Goal: Task Accomplishment & Management: Manage account settings

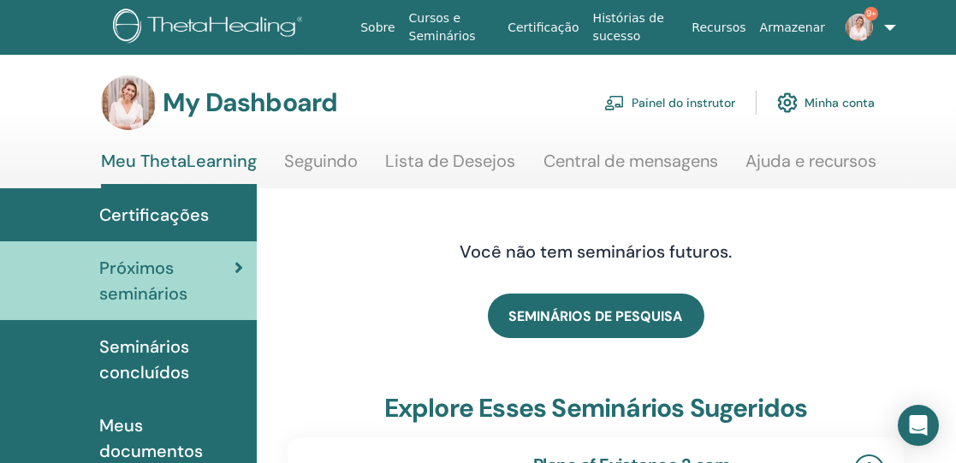
click at [666, 100] on link "Painel do instrutor" at bounding box center [669, 103] width 131 height 38
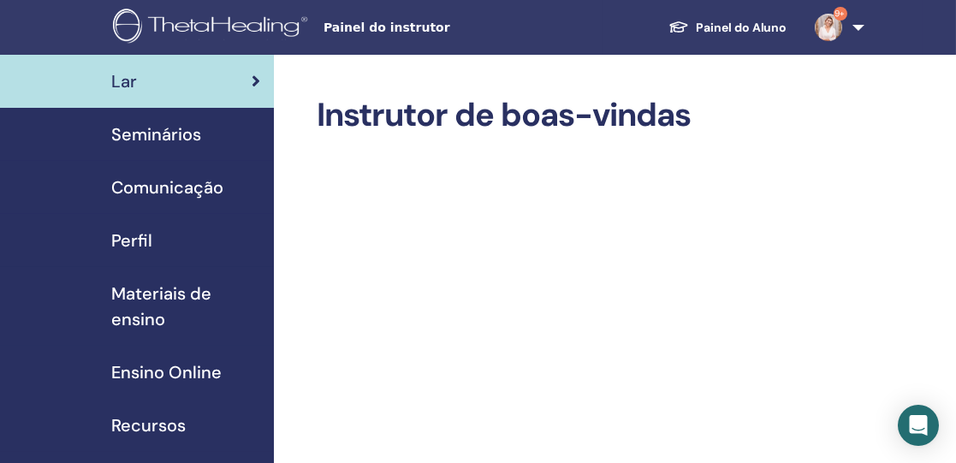
click at [158, 134] on span "Seminários" at bounding box center [156, 135] width 90 height 26
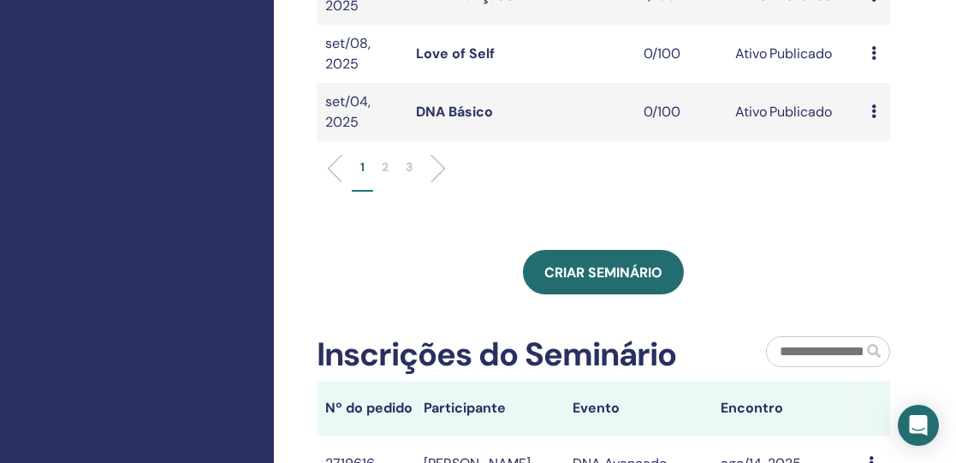
scroll to position [800, 0]
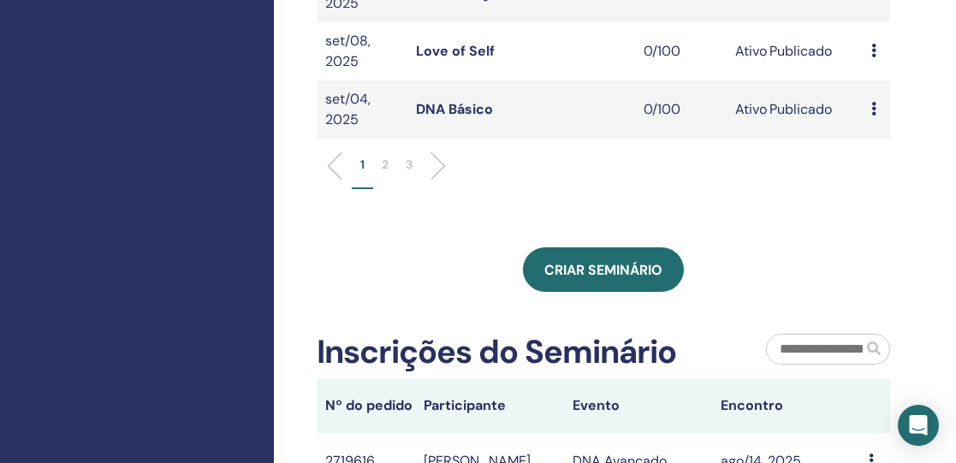
click at [384, 156] on p "2" at bounding box center [385, 165] width 7 height 18
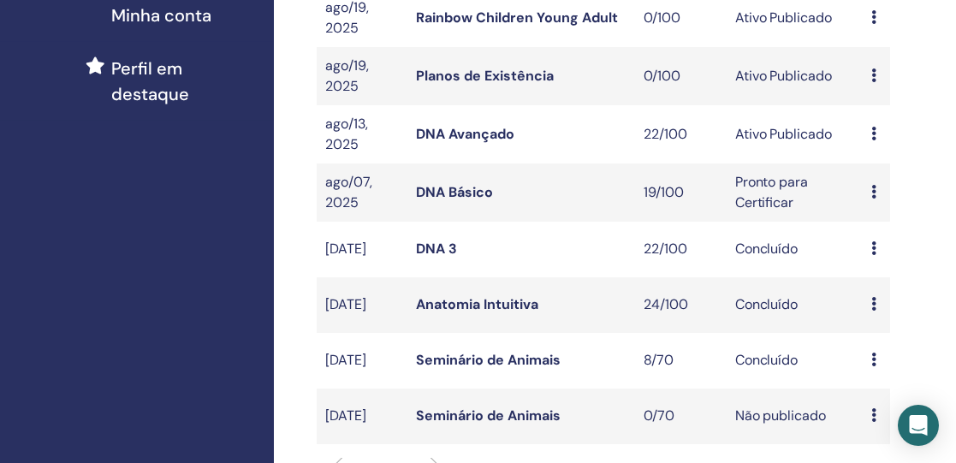
scroll to position [463, 0]
click at [489, 134] on link "DNA Avançado" at bounding box center [465, 134] width 98 height 18
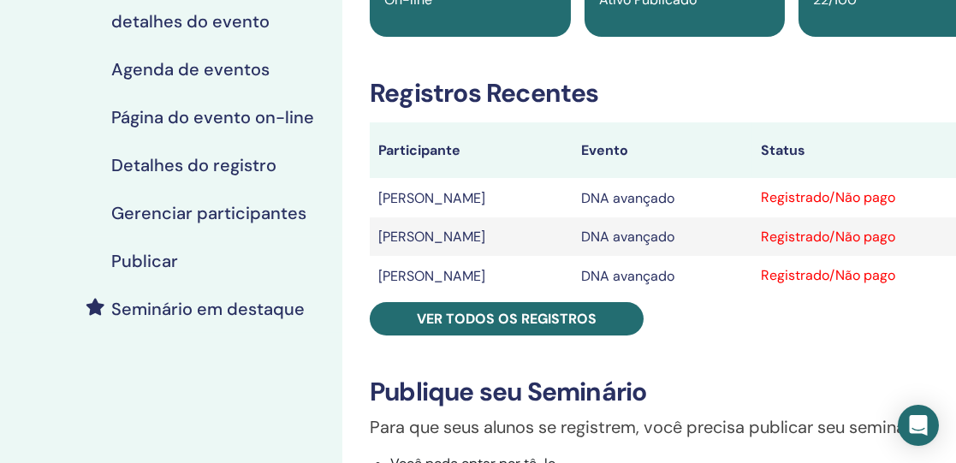
scroll to position [207, 0]
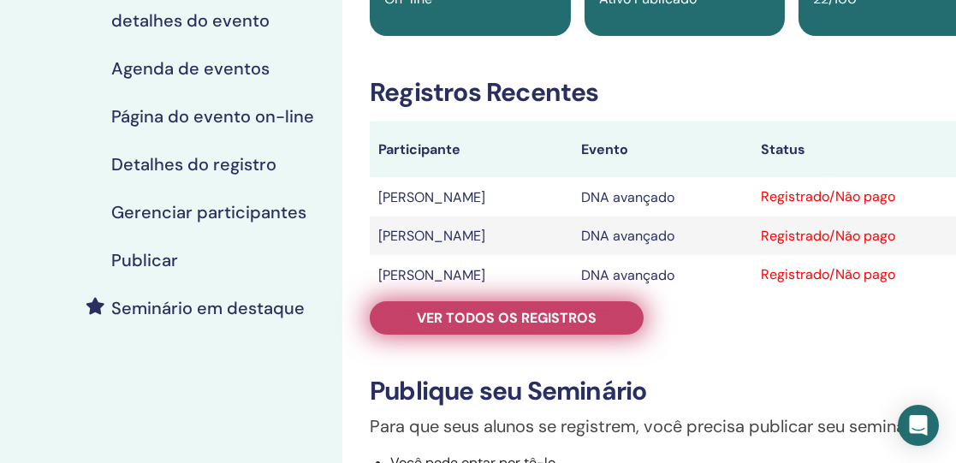
click at [497, 314] on font "Ver todos os registros" at bounding box center [507, 318] width 180 height 18
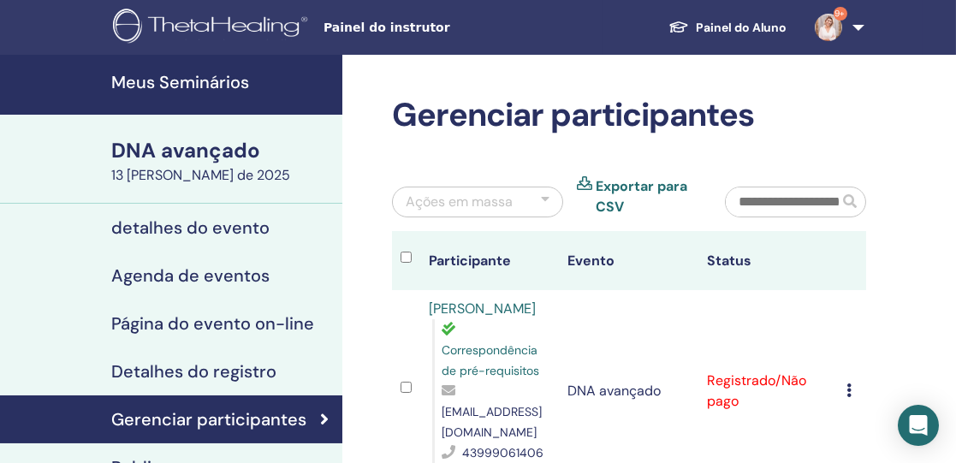
click at [200, 79] on font "Meus Seminários" at bounding box center [180, 82] width 138 height 22
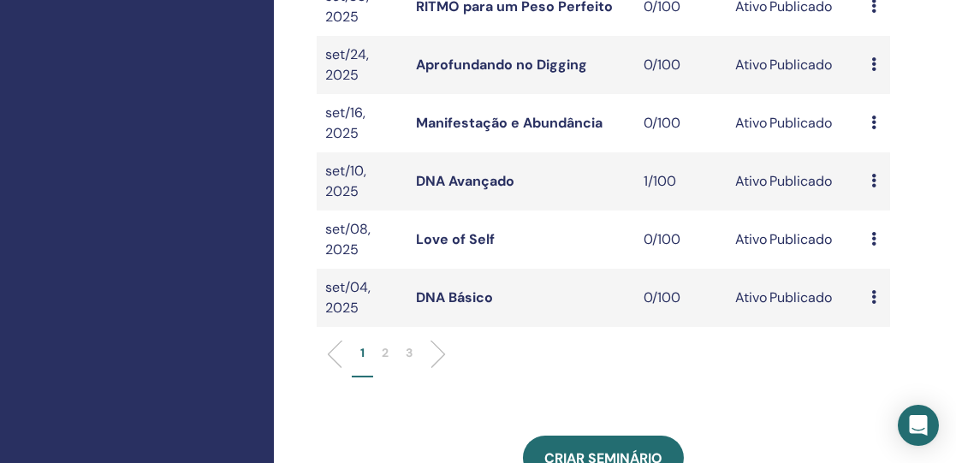
scroll to position [611, 0]
click at [383, 344] on p "2" at bounding box center [385, 353] width 7 height 18
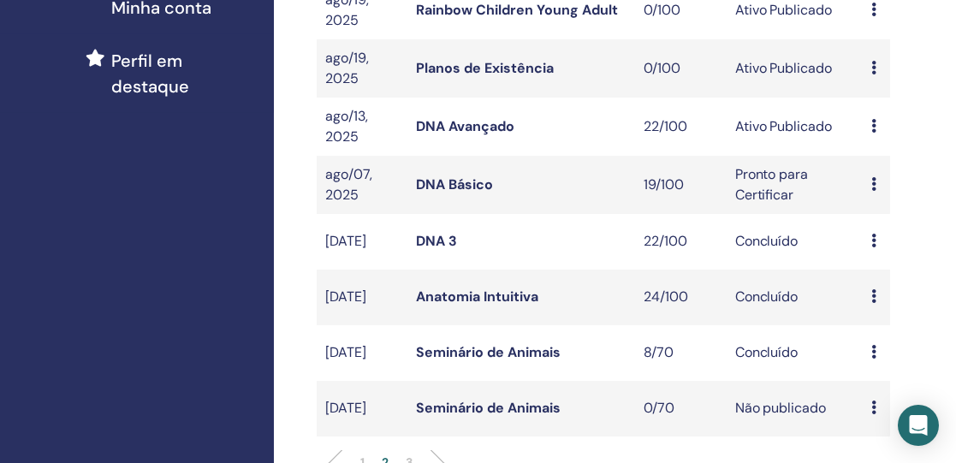
scroll to position [469, 0]
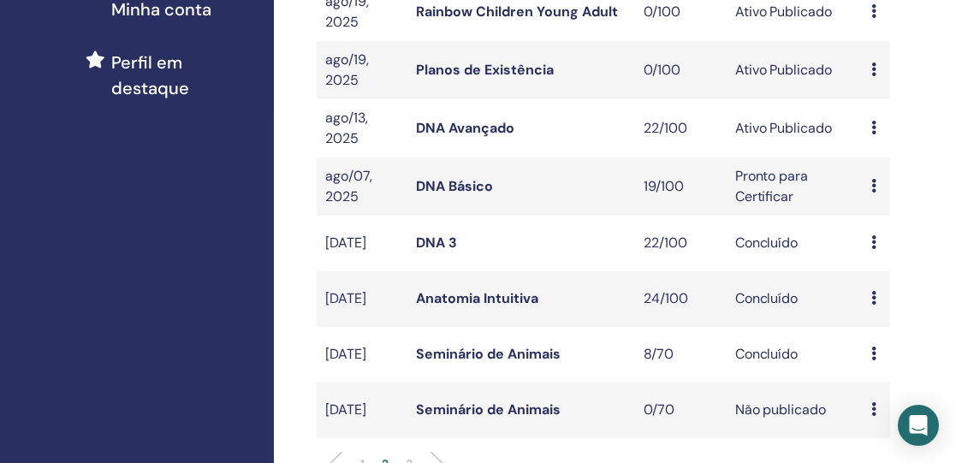
click at [473, 122] on link "DNA Avançado" at bounding box center [465, 128] width 98 height 18
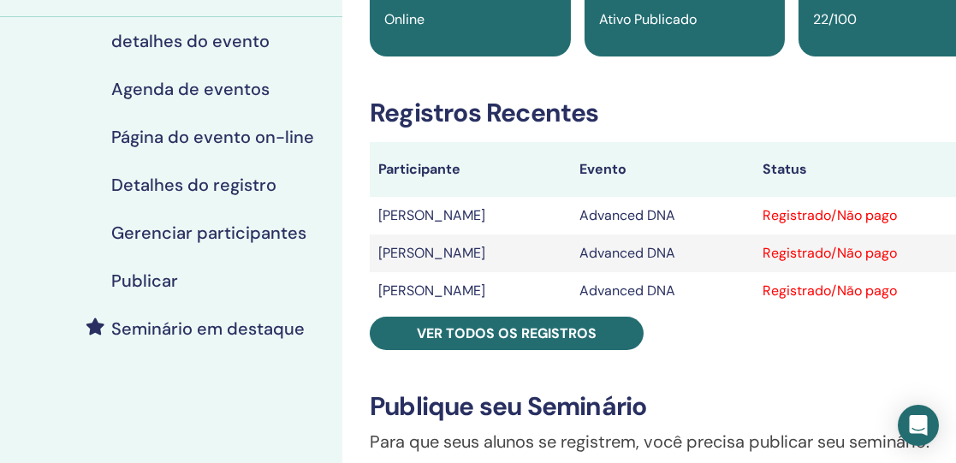
scroll to position [189, 0]
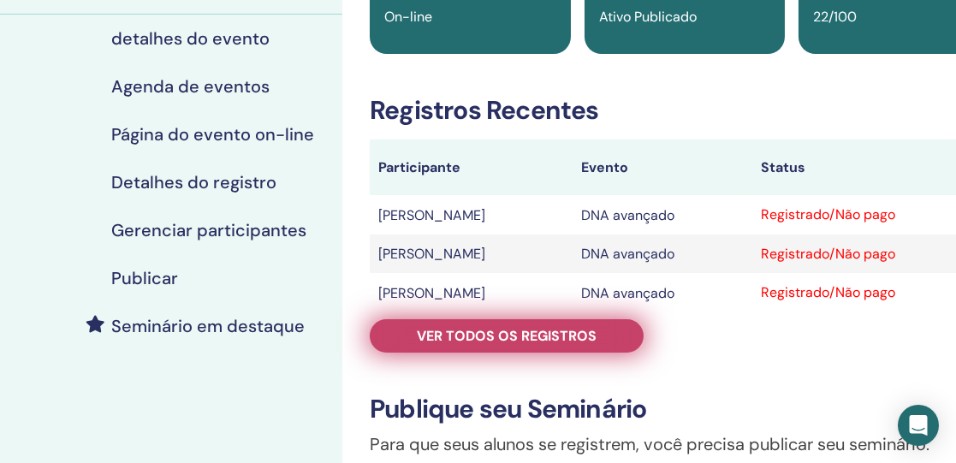
click at [461, 324] on link "Ver todos os registros" at bounding box center [507, 335] width 274 height 33
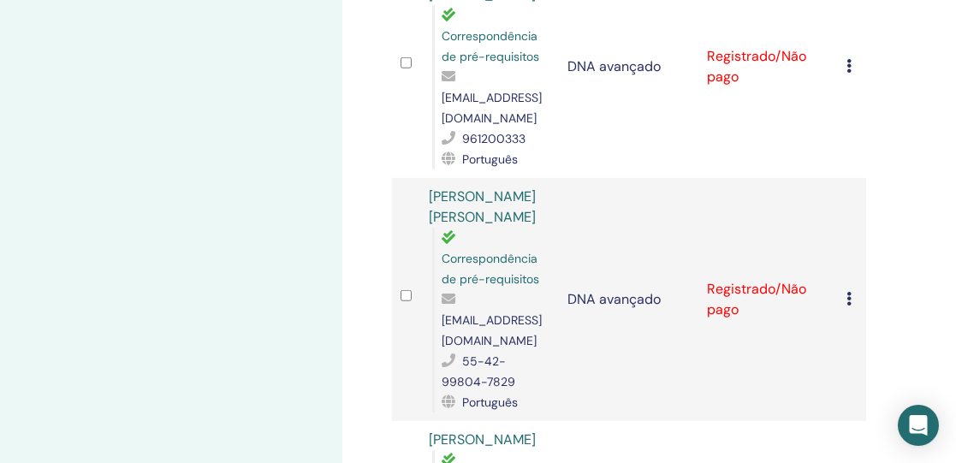
scroll to position [3893, 0]
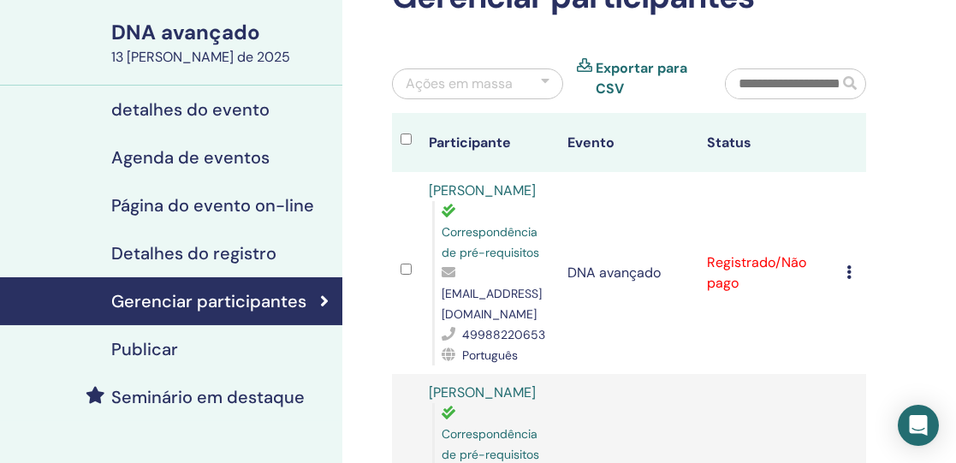
scroll to position [0, 0]
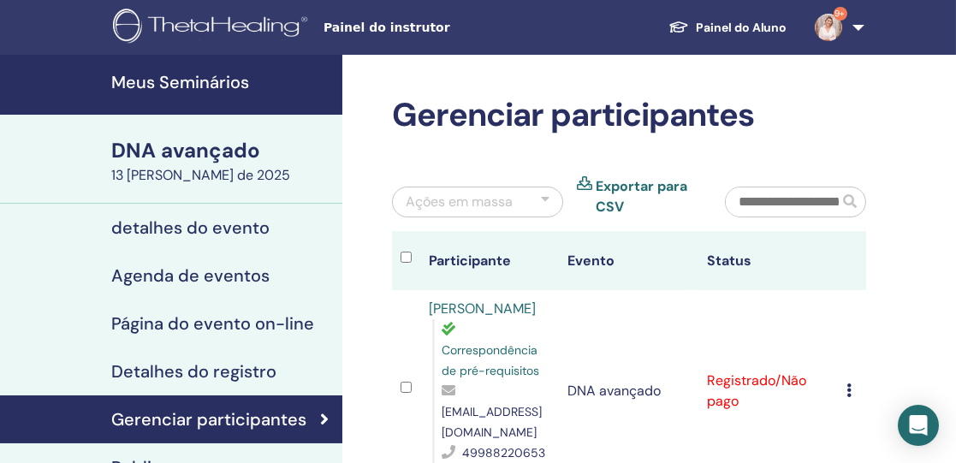
click at [208, 84] on font "Meus Seminários" at bounding box center [180, 82] width 138 height 22
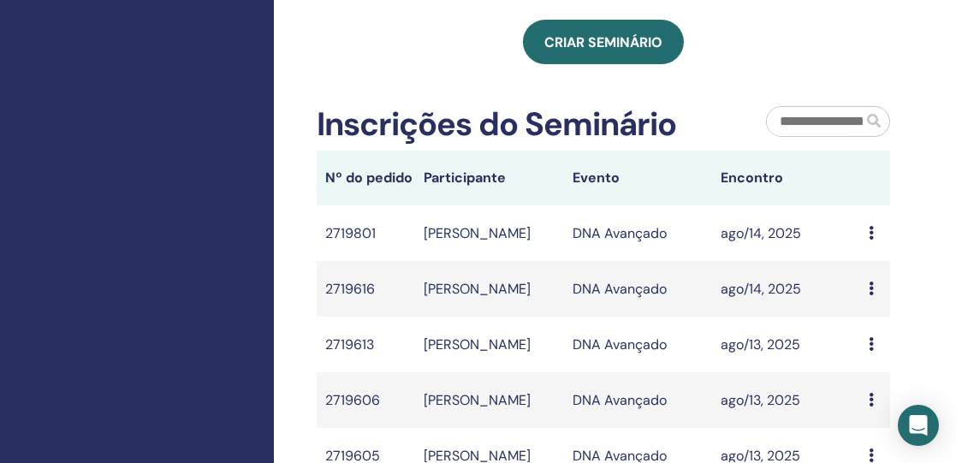
scroll to position [1031, 0]
